Goal: Task Accomplishment & Management: Manage account settings

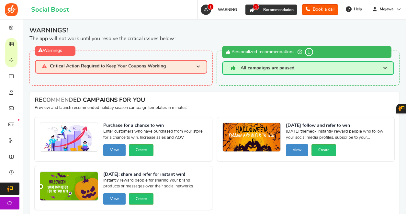
click at [251, 15] on link "1 Recommendation" at bounding box center [272, 10] width 52 height 10
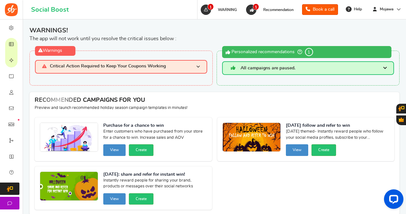
click at [309, 52] on span "1" at bounding box center [309, 52] width 8 height 8
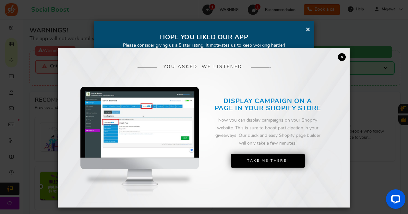
click at [341, 56] on link "×" at bounding box center [342, 57] width 8 height 8
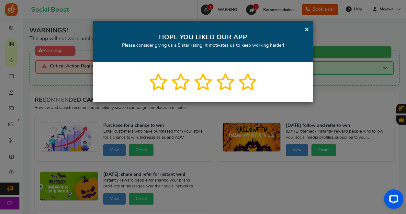
click at [309, 31] on div "× HOPE YOU LIKED OUR APP Please consider giving us a 5 star rating. It motivate…" at bounding box center [203, 41] width 220 height 41
click at [306, 29] on link "×" at bounding box center [307, 29] width 5 height 8
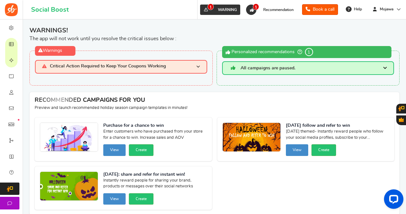
click at [200, 14] on link "1 WARNING" at bounding box center [220, 10] width 40 height 10
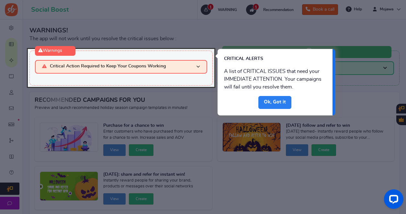
click at [277, 103] on link "Done" at bounding box center [275, 102] width 33 height 13
